Goal: Task Accomplishment & Management: Use online tool/utility

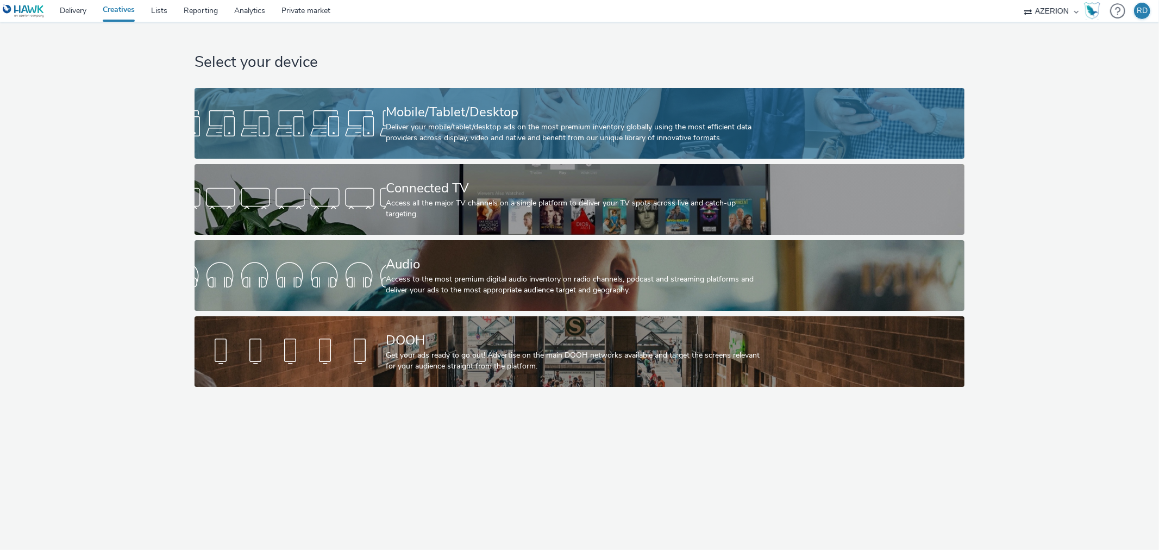
click at [427, 133] on div "Deliver your mobile/tablet/desktop ads on the most premium inventory globally u…" at bounding box center [577, 133] width 383 height 22
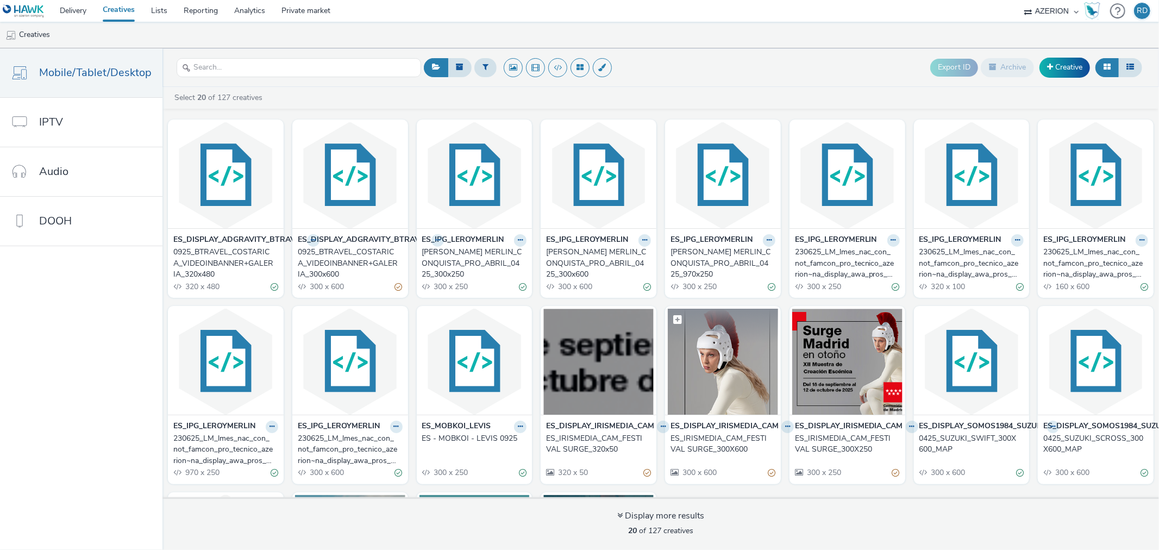
click at [730, 359] on img at bounding box center [723, 362] width 110 height 106
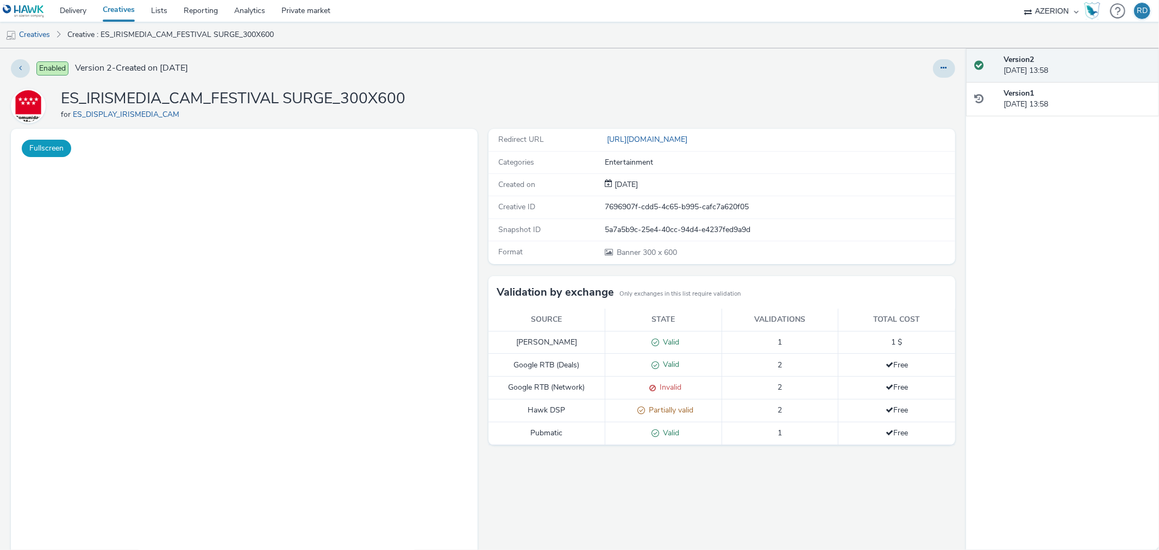
click at [42, 147] on button "Fullscreen" at bounding box center [46, 148] width 49 height 17
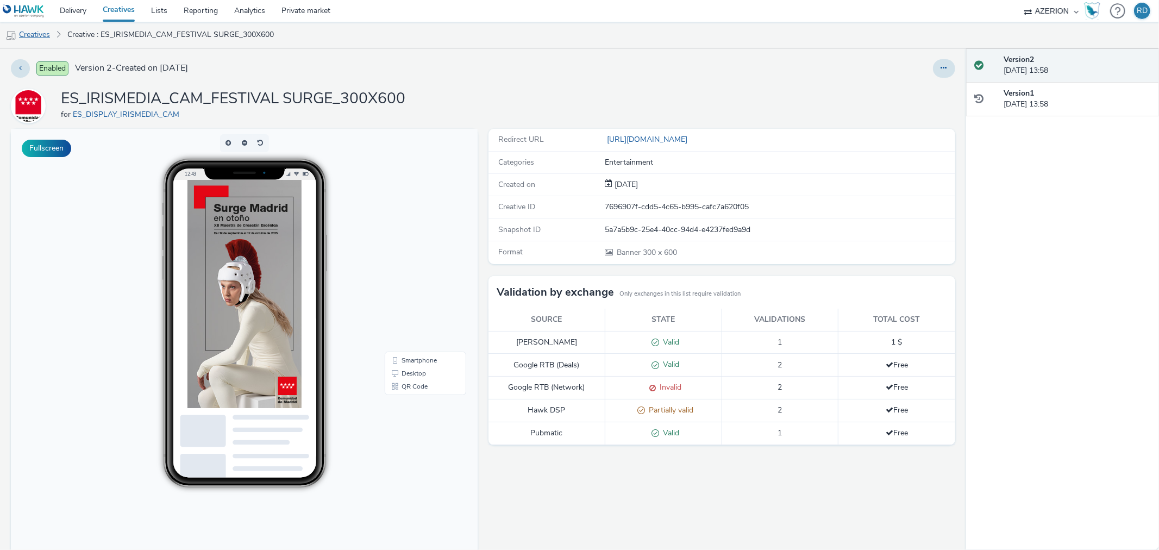
click at [40, 33] on link "Creatives" at bounding box center [27, 35] width 55 height 26
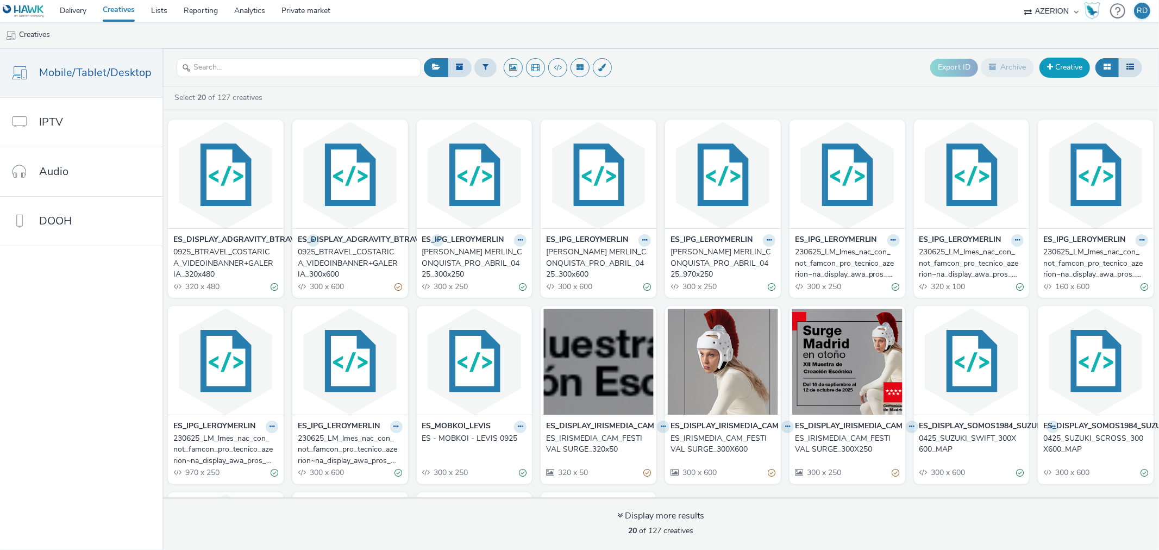
click at [1063, 67] on link "Creative" at bounding box center [1065, 68] width 51 height 20
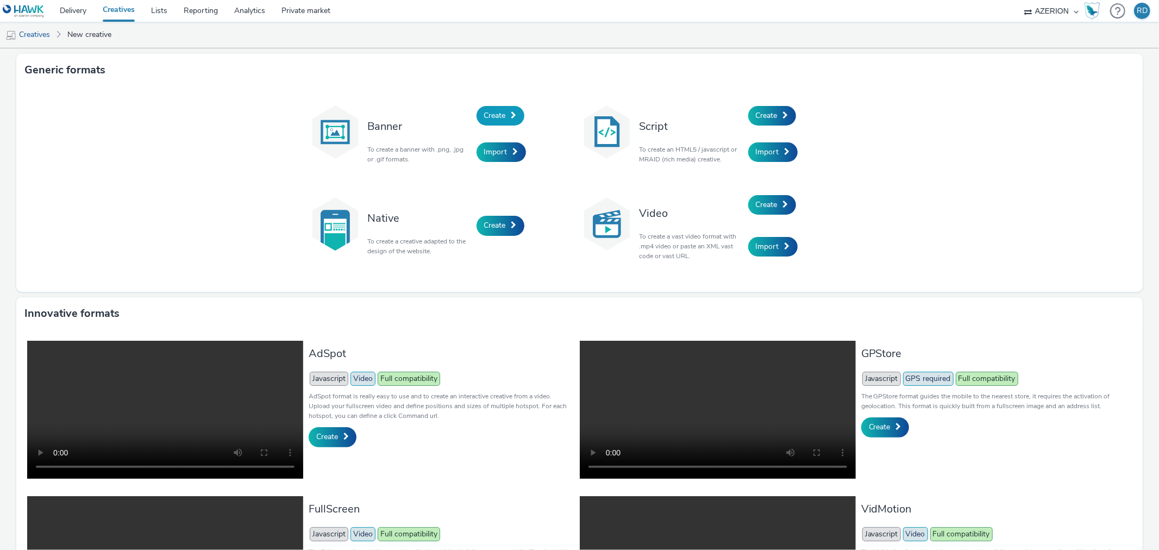
click at [505, 117] on link "Create" at bounding box center [501, 116] width 48 height 20
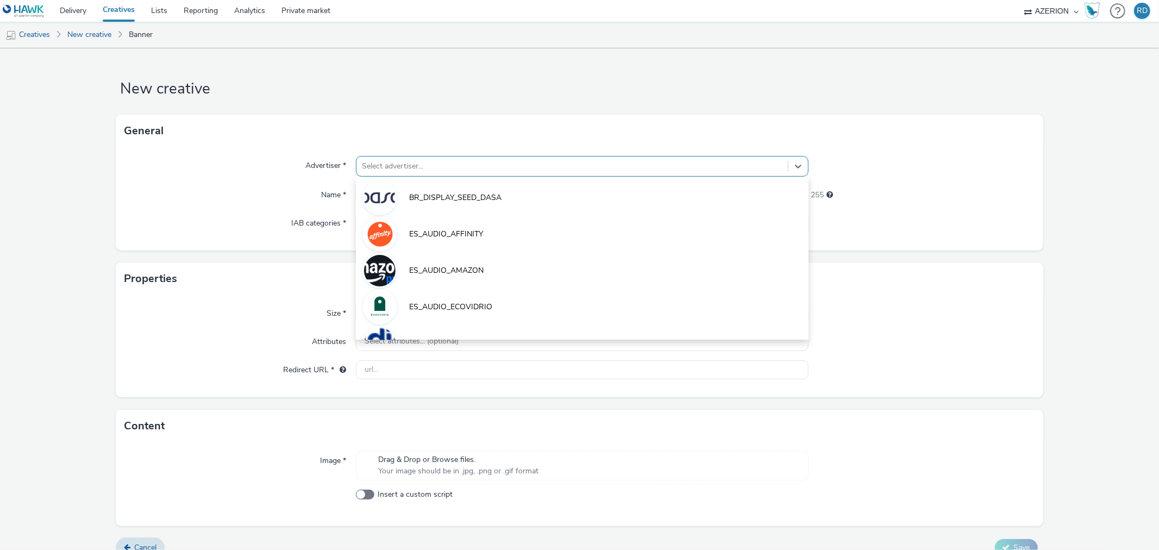
click at [448, 165] on div at bounding box center [572, 166] width 420 height 13
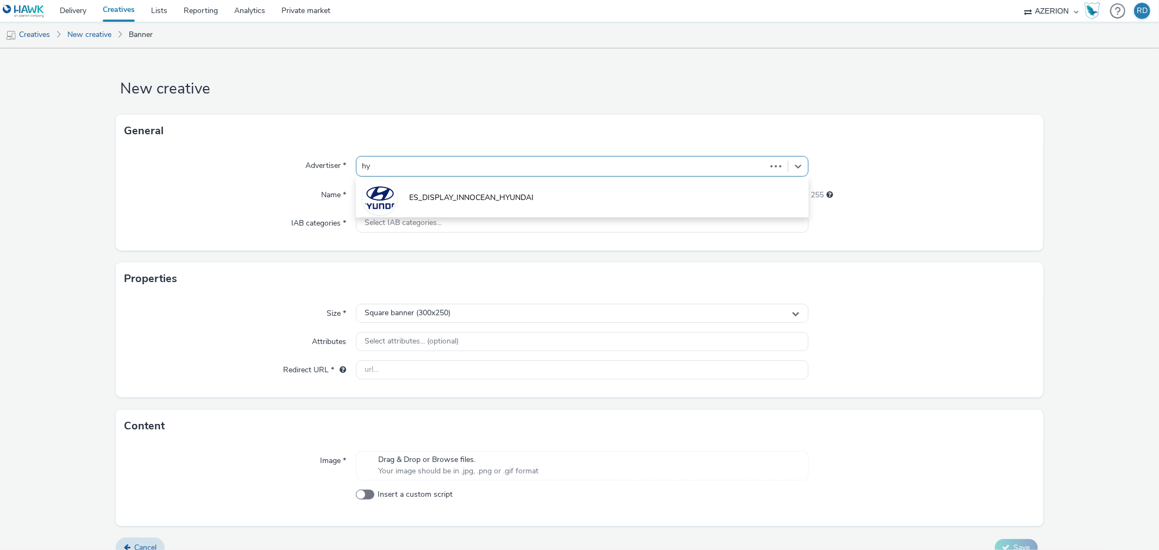
type input "hyu"
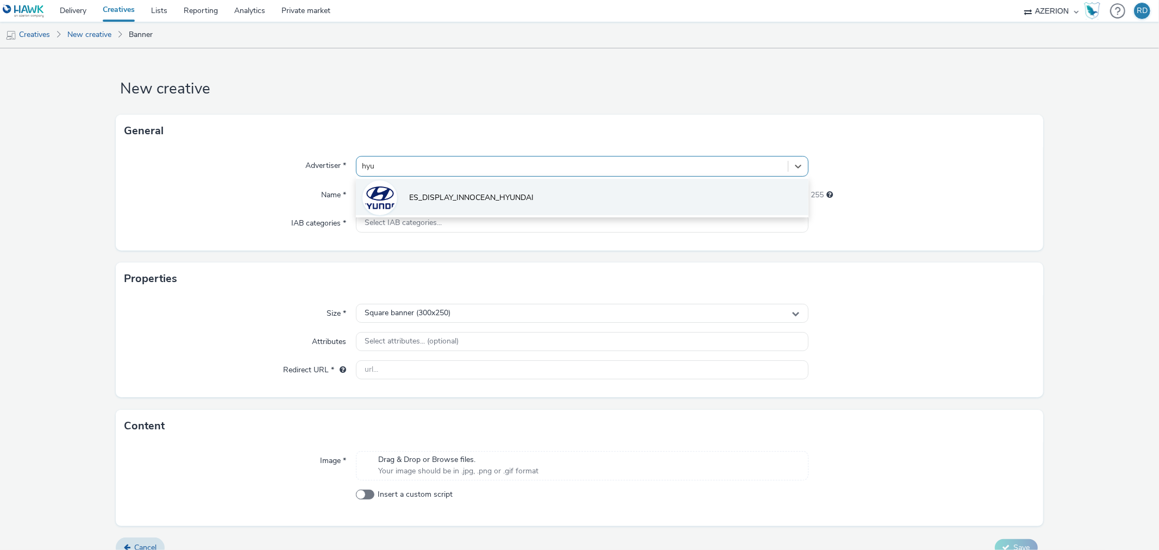
click at [481, 190] on li "ES_DISPLAY_INNOCEAN_HYUNDAI" at bounding box center [582, 197] width 452 height 36
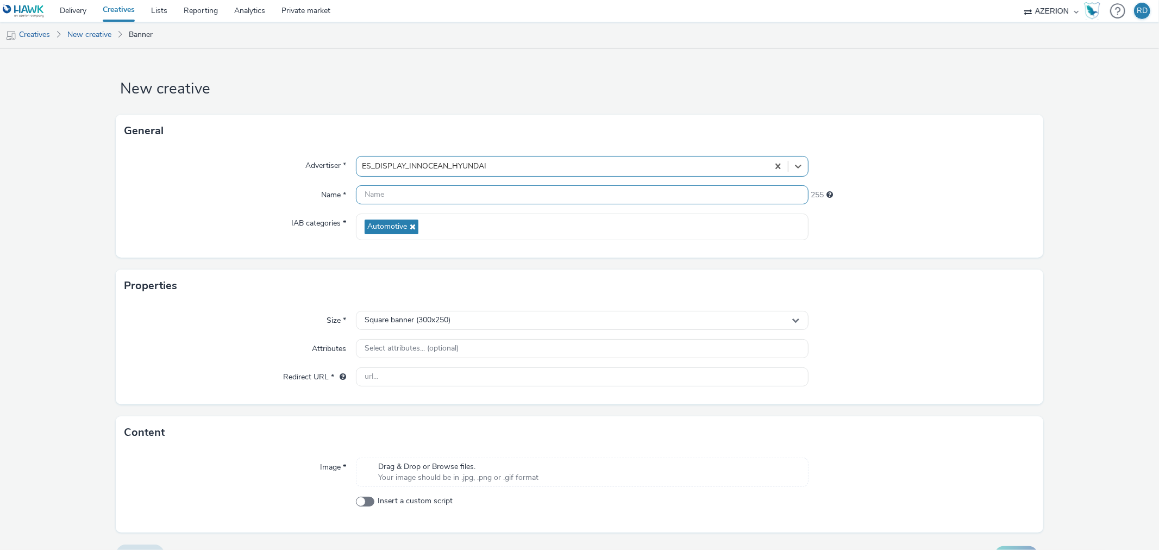
click at [458, 192] on input "text" at bounding box center [582, 194] width 452 height 19
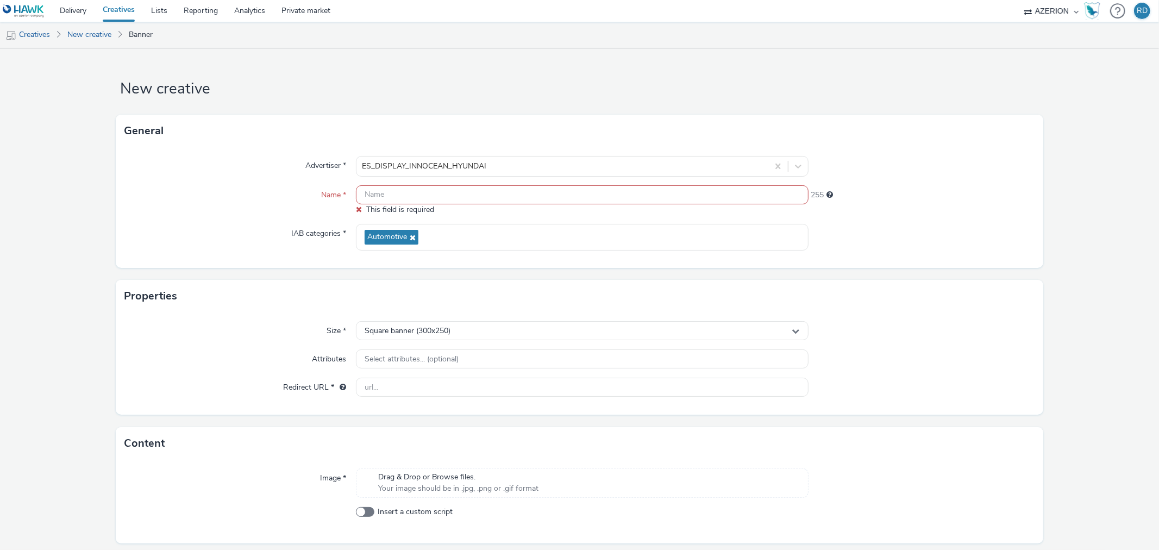
click at [504, 195] on input "text" at bounding box center [582, 194] width 452 height 19
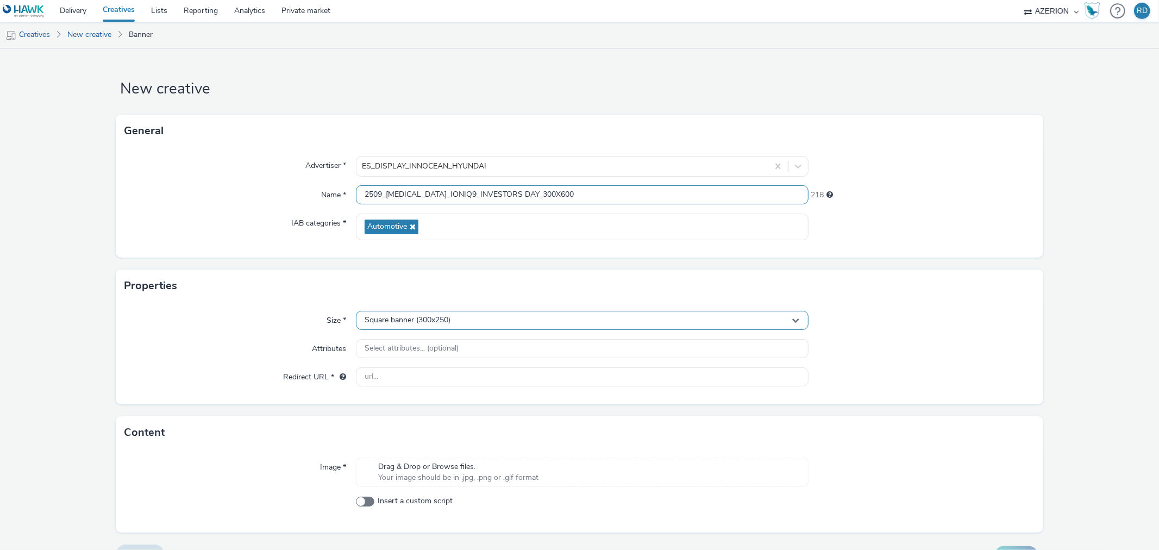
type input "2509_[MEDICAL_DATA]_IONIQ9_INVESTORS DAY_300X600"
click at [480, 322] on div "Square banner (300x250)" at bounding box center [582, 320] width 452 height 19
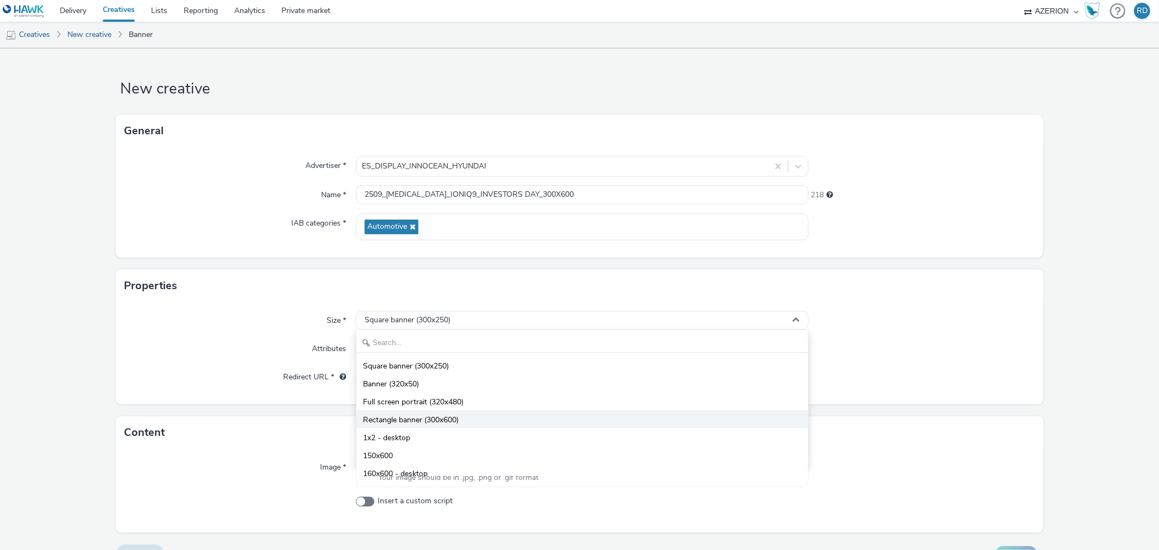
click at [474, 416] on li "Rectangle banner (300x600)" at bounding box center [582, 419] width 451 height 18
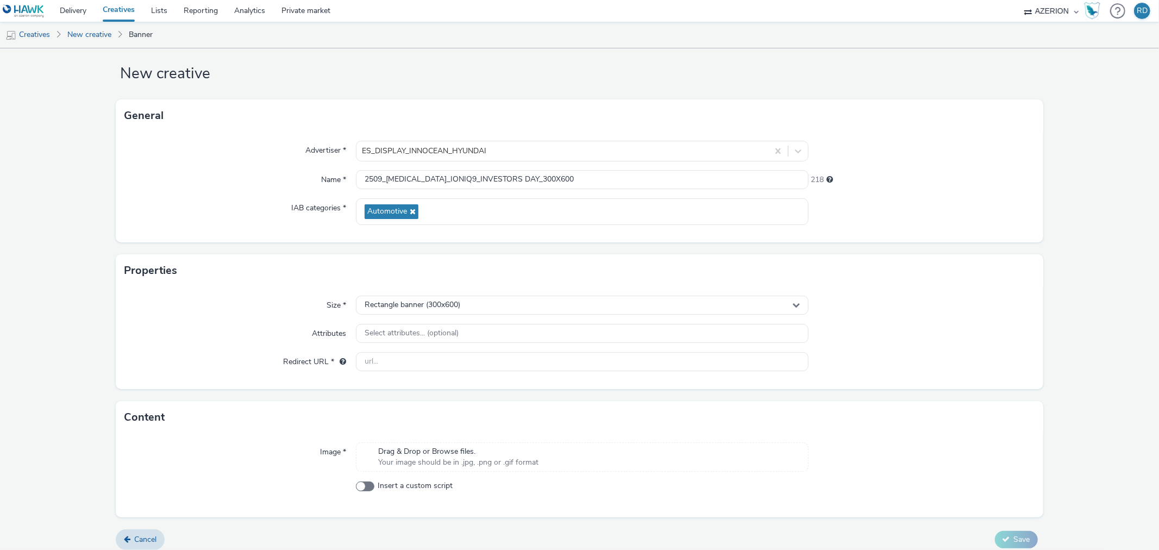
scroll to position [23, 0]
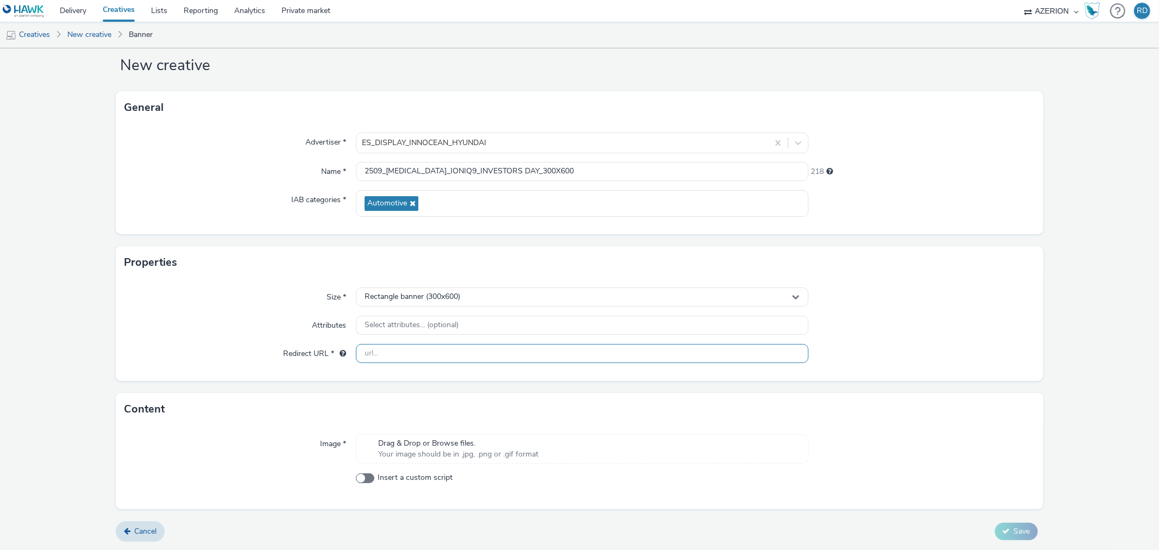
click at [408, 348] on input "text" at bounding box center [582, 353] width 452 height 19
paste input "[URL][DOMAIN_NAME]"
drag, startPoint x: 507, startPoint y: 352, endPoint x: 622, endPoint y: 356, distance: 115.8
click at [619, 357] on input "[URL][DOMAIN_NAME]" at bounding box center [582, 353] width 452 height 19
click at [884, 359] on div at bounding box center [922, 354] width 226 height 20
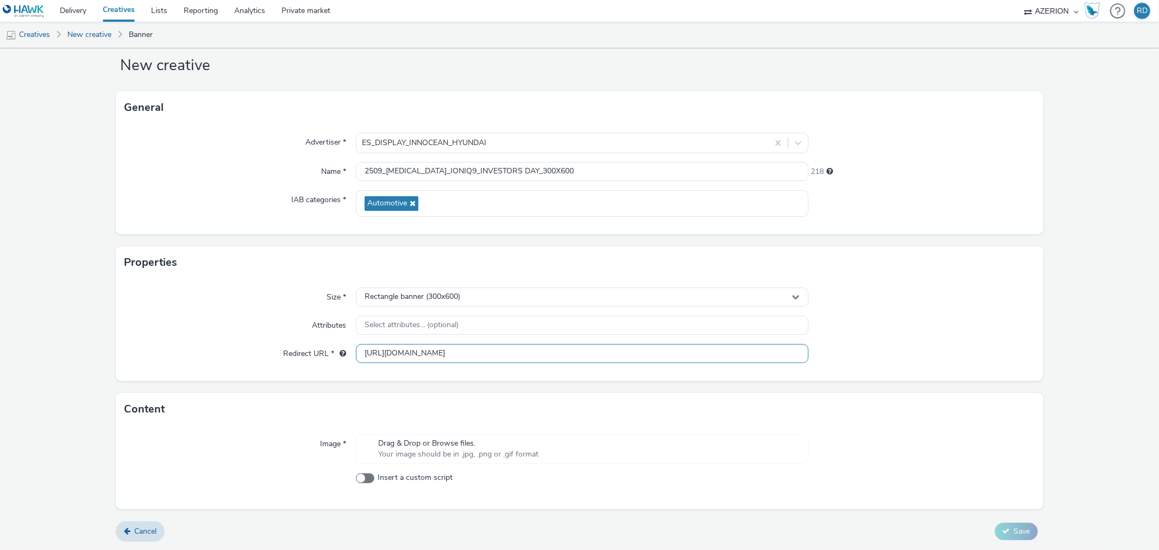
drag, startPoint x: 526, startPoint y: 353, endPoint x: 161, endPoint y: 332, distance: 365.9
click at [165, 333] on div "Size * Rectangle banner (300x600) Attributes Select attributes... (optional) Re…" at bounding box center [579, 330] width 927 height 102
paste input ".html"
type input "[URL][DOMAIN_NAME]"
click at [180, 349] on div "Redirect URL *" at bounding box center [240, 354] width 232 height 20
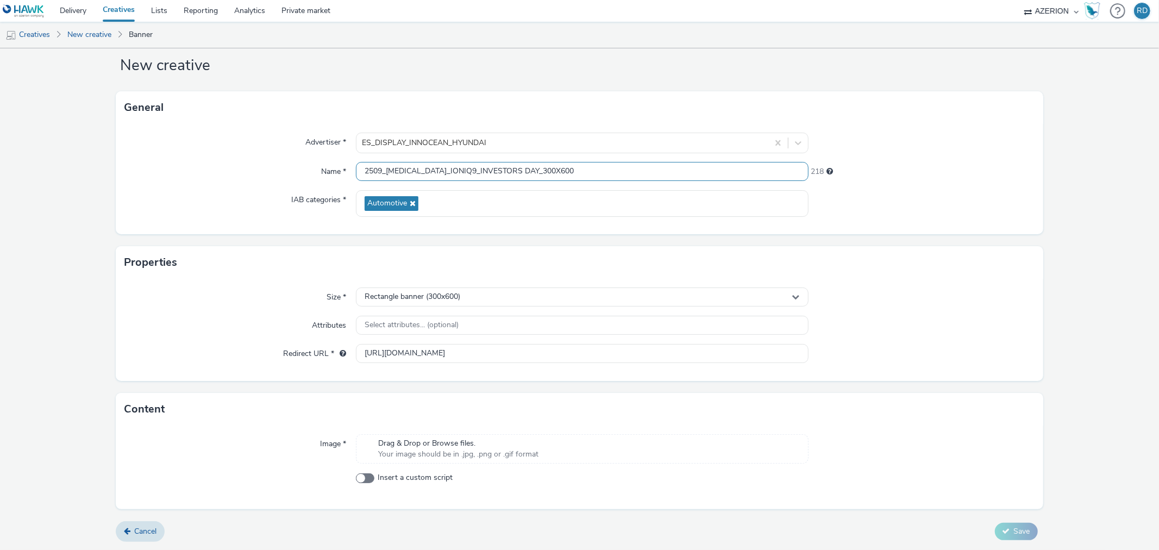
click at [553, 170] on input "2509_[MEDICAL_DATA]_IONIQ9_INVESTORS DAY_300X600" at bounding box center [582, 171] width 452 height 19
click at [292, 178] on div "Name *" at bounding box center [240, 172] width 232 height 20
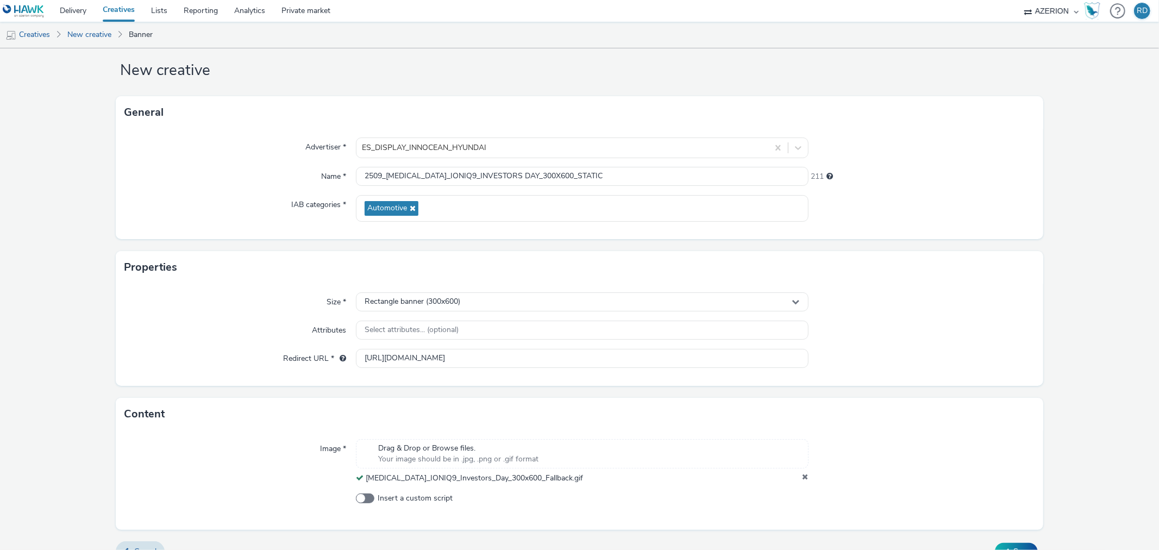
scroll to position [0, 0]
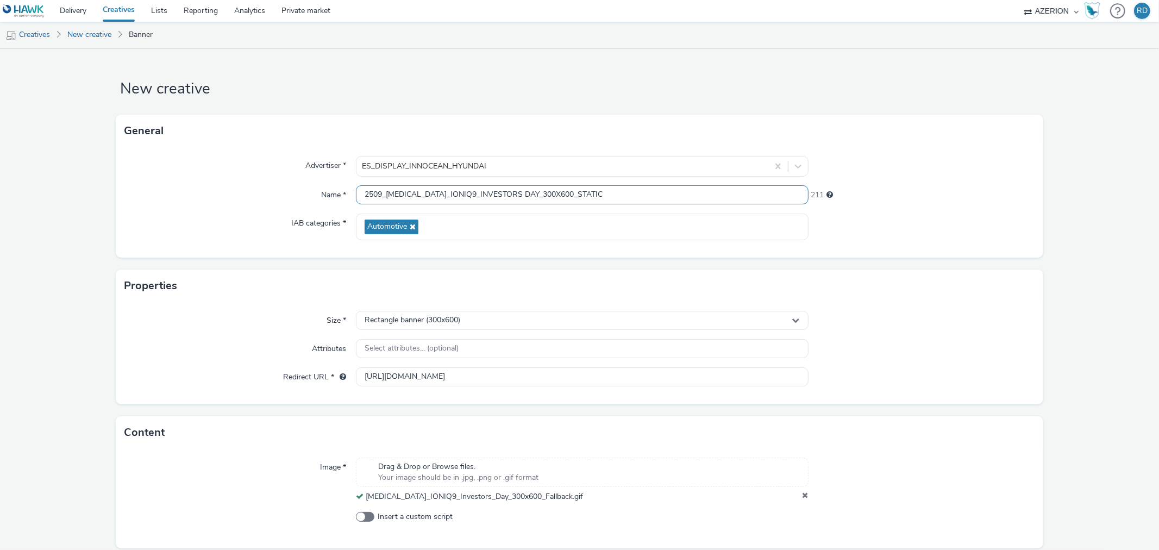
drag, startPoint x: 532, startPoint y: 193, endPoint x: 622, endPoint y: 198, distance: 90.9
click at [620, 198] on input "2509_[MEDICAL_DATA]_IONIQ9_INVESTORS DAY_300X600_STATIC" at bounding box center [582, 194] width 452 height 19
drag, startPoint x: 529, startPoint y: 192, endPoint x: 627, endPoint y: 197, distance: 97.9
click at [626, 197] on input "2509_[MEDICAL_DATA]_IONIQ9_INVESTORS DAY_300X600_CTA" at bounding box center [582, 194] width 452 height 19
type input "2509_[MEDICAL_DATA]_IONIQ9_INVESTORS DAY_300X600"
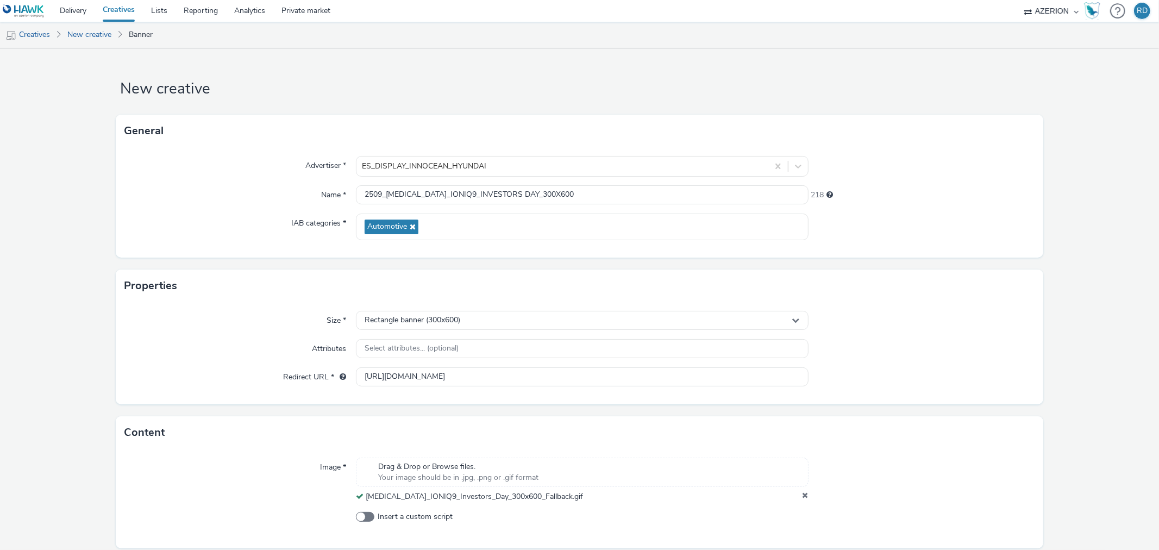
click at [922, 199] on div "218" at bounding box center [922, 192] width 226 height 15
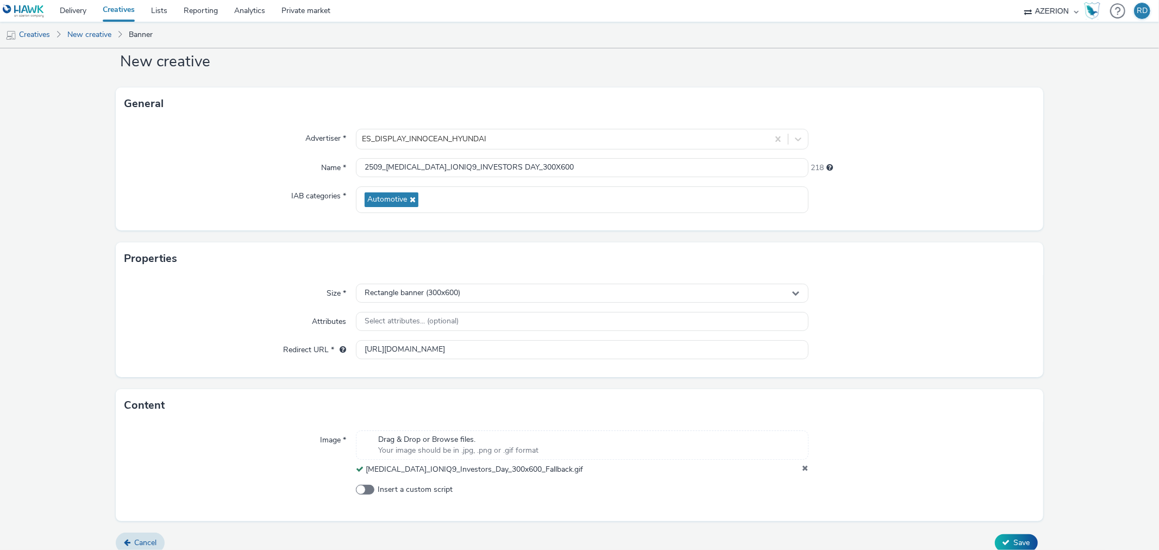
scroll to position [39, 0]
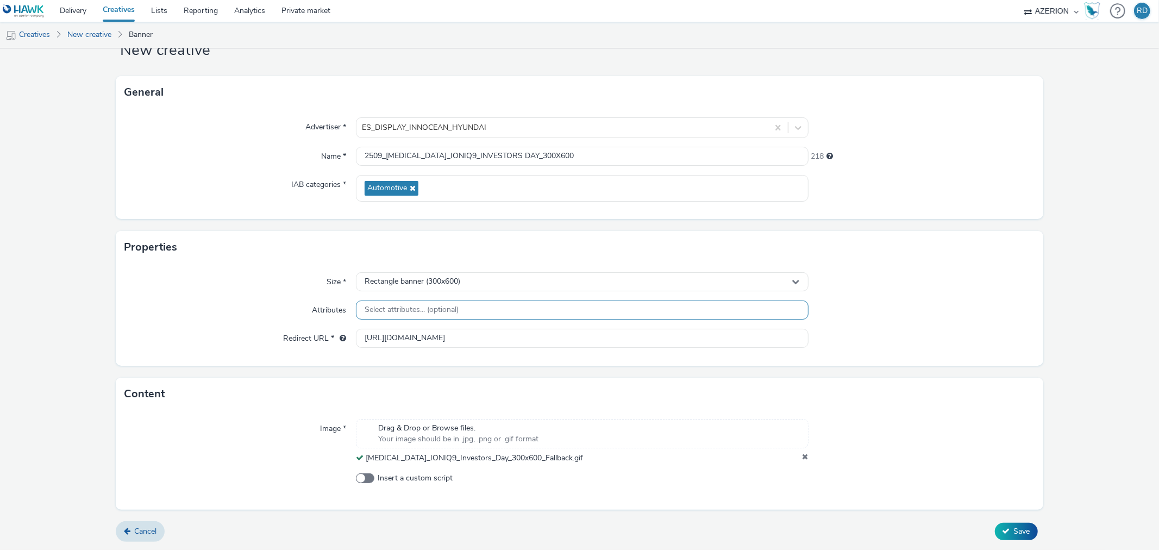
click at [422, 310] on span "Select attributes... (optional)" at bounding box center [412, 309] width 94 height 9
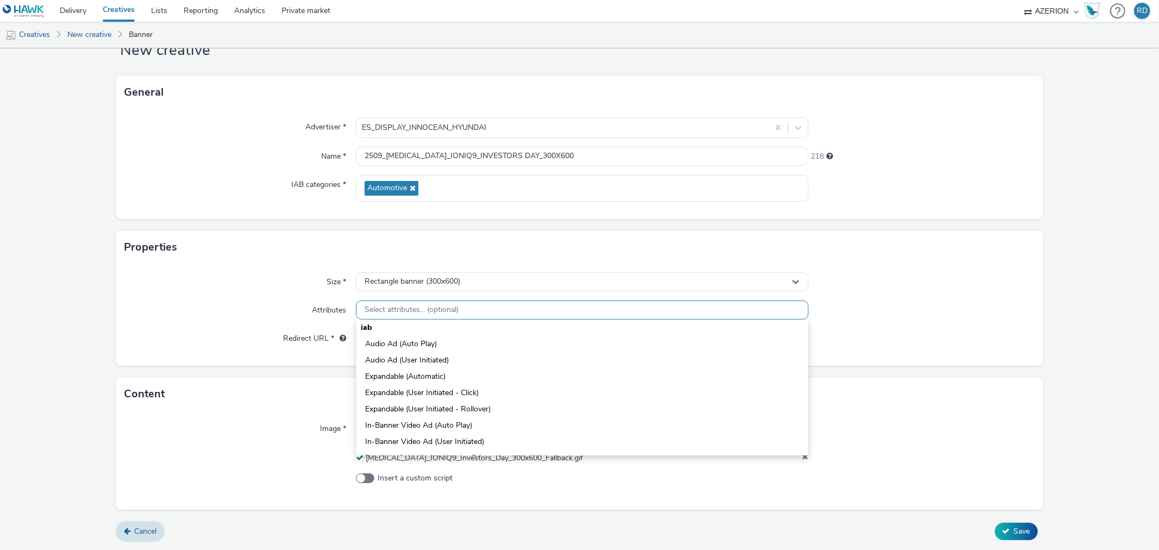
click at [423, 310] on span "Select attributes... (optional)" at bounding box center [412, 309] width 94 height 9
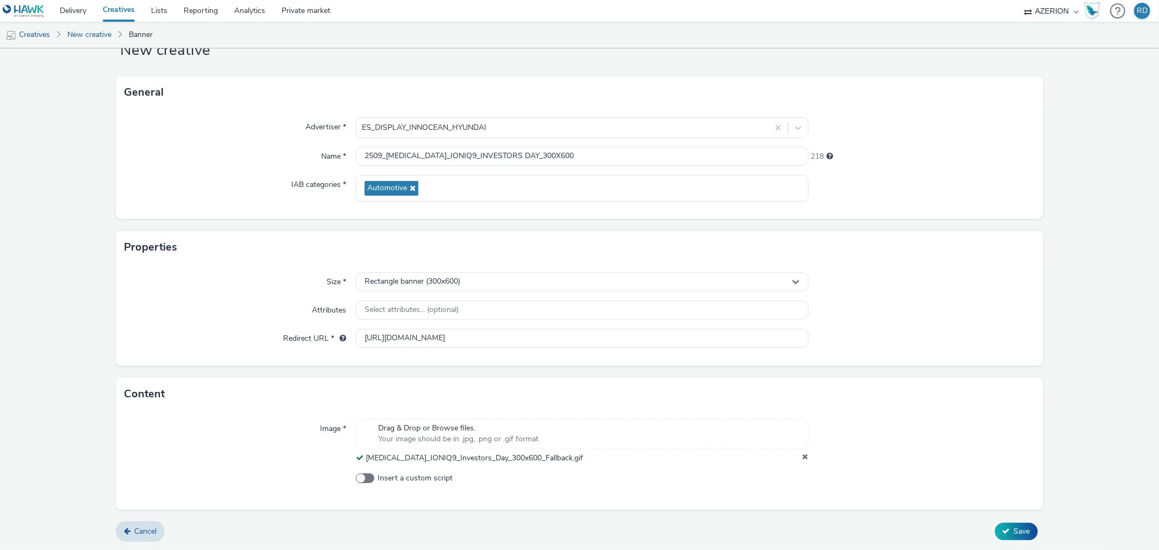
click at [868, 314] on div at bounding box center [922, 311] width 226 height 20
click at [1003, 528] on icon at bounding box center [1007, 531] width 8 height 8
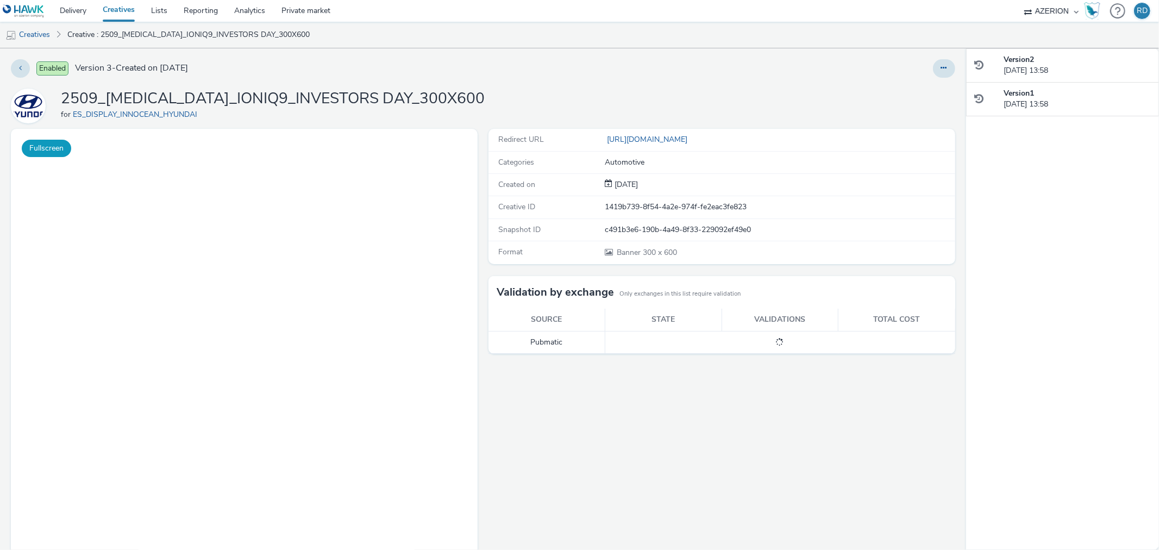
click at [52, 143] on button "Fullscreen" at bounding box center [46, 148] width 49 height 17
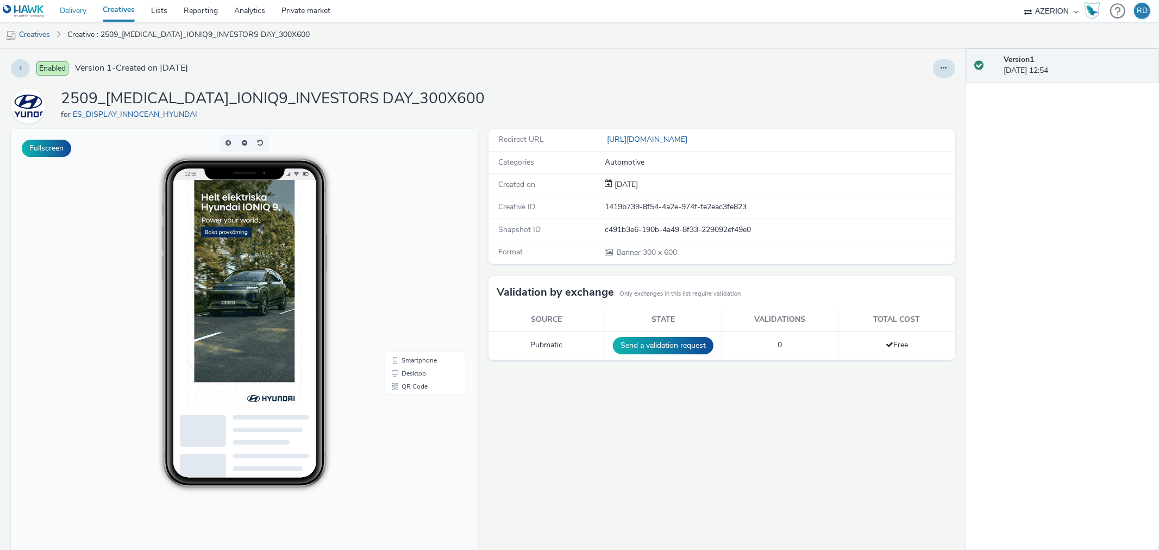
click at [82, 11] on link "Delivery" at bounding box center [73, 11] width 43 height 22
